Goal: Information Seeking & Learning: Find specific fact

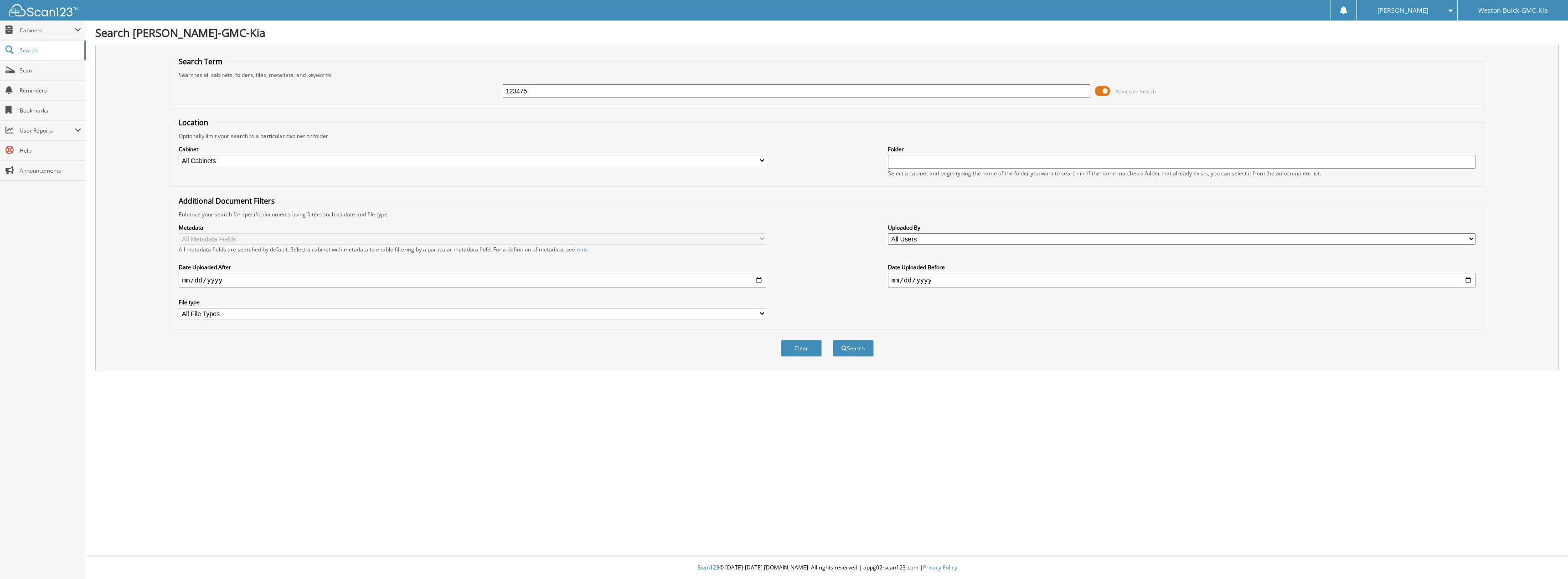
type input "123475"
click at [833, 340] on button "Search" at bounding box center [853, 348] width 41 height 17
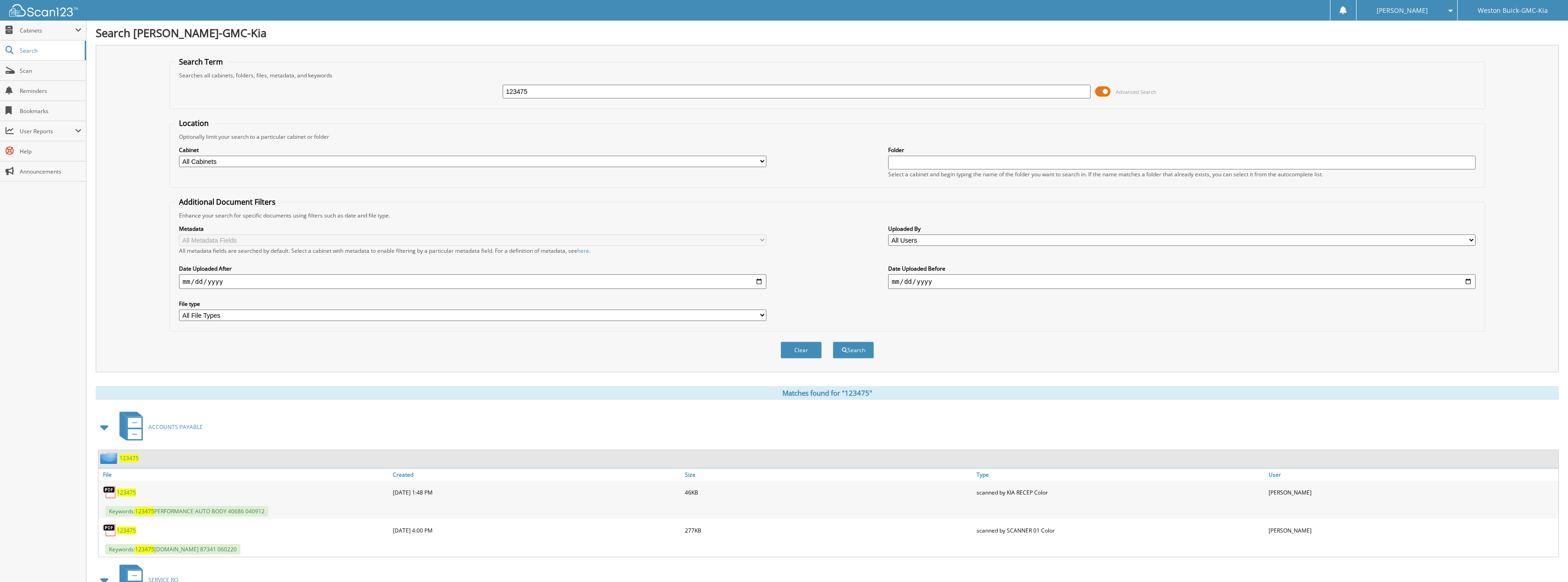
click at [533, 94] on input "123475" at bounding box center [797, 91] width 588 height 14
type input "123476"
click at [833, 342] on button "Search" at bounding box center [853, 350] width 42 height 17
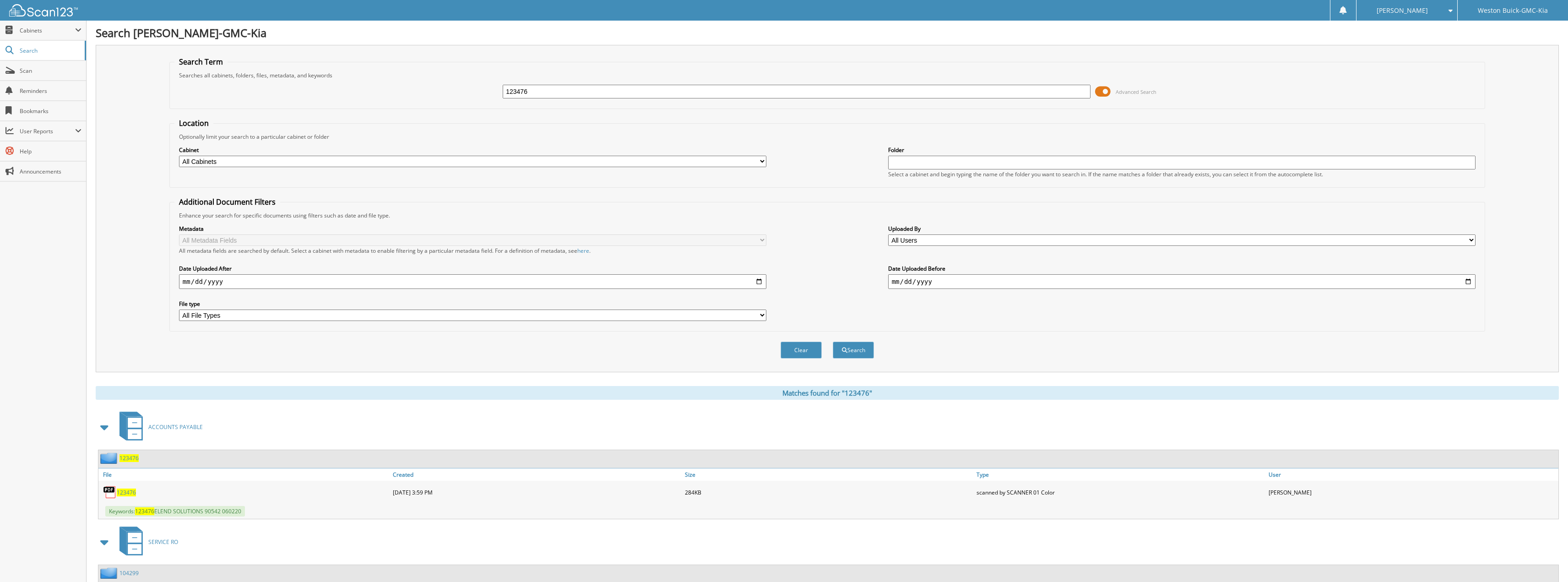
drag, startPoint x: 516, startPoint y: 96, endPoint x: 496, endPoint y: 95, distance: 20.0
click at [496, 95] on div "123476 Advanced Search" at bounding box center [827, 91] width 1306 height 24
type input "728933"
click at [833, 342] on button "Search" at bounding box center [853, 350] width 42 height 17
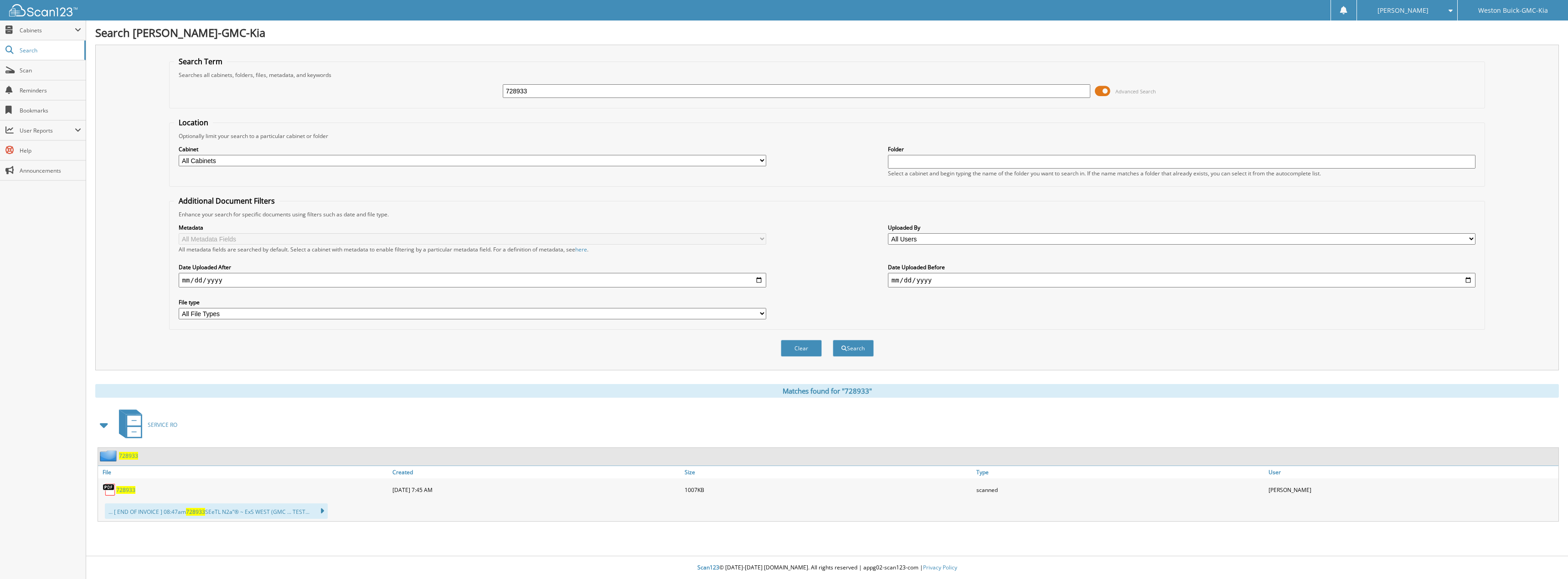
click at [132, 490] on span "728933" at bounding box center [126, 490] width 19 height 8
